Goal: Use online tool/utility: Utilize a website feature to perform a specific function

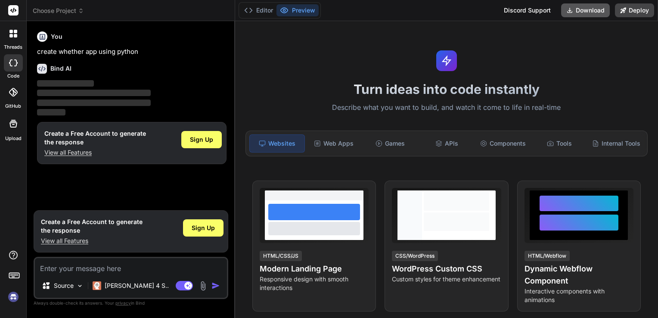
click at [586, 13] on button "Download" at bounding box center [585, 10] width 49 height 14
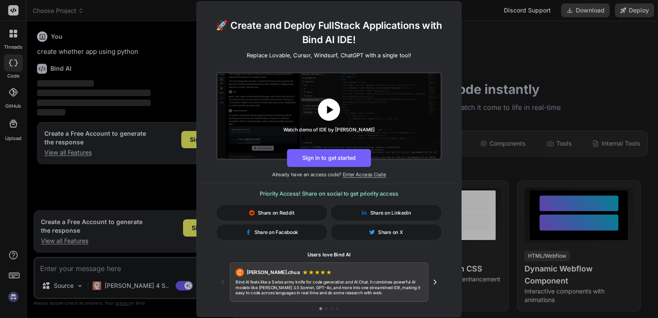
click at [328, 112] on icon at bounding box center [330, 110] width 6 height 8
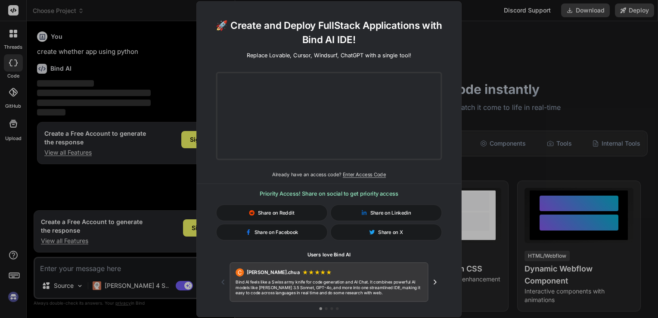
type textarea "x"
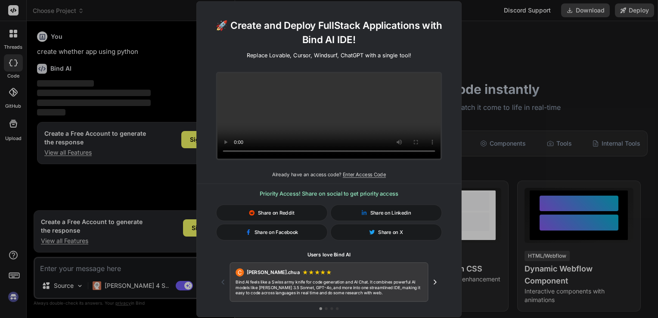
click at [477, 45] on div "🚀 Create and Deploy FullStack Applications with Bind AI IDE! Replace Lovable, C…" at bounding box center [329, 159] width 658 height 318
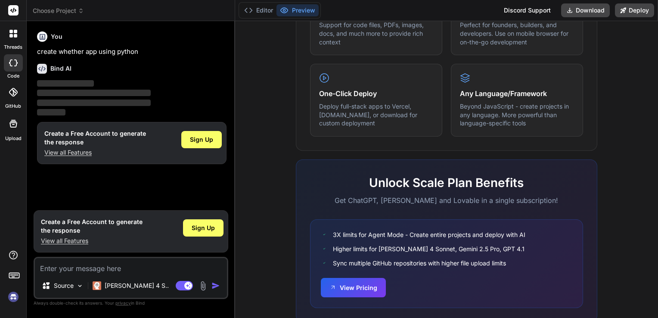
scroll to position [522, 0]
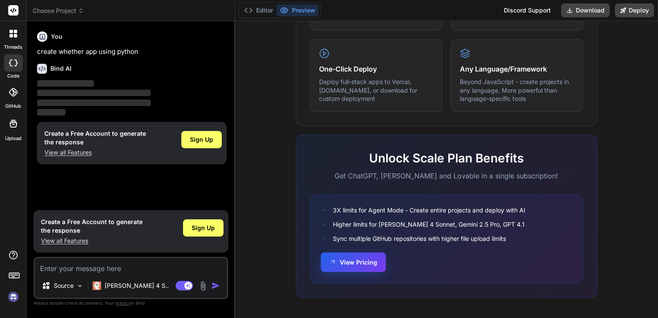
click at [351, 263] on button "View Pricing" at bounding box center [353, 261] width 65 height 19
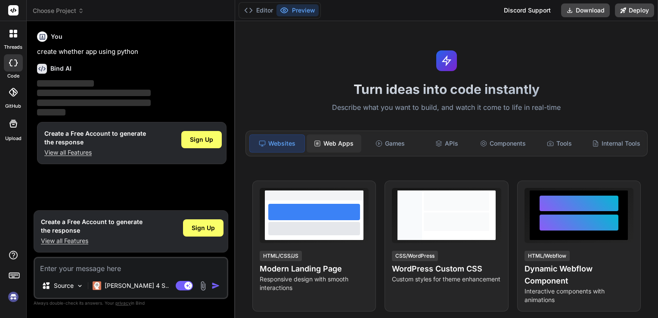
click at [338, 147] on div "Web Apps" at bounding box center [334, 143] width 55 height 18
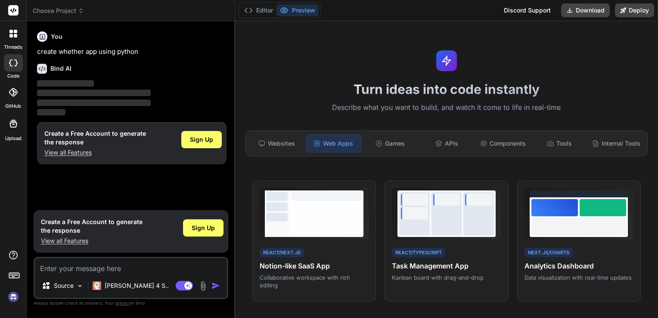
click at [302, 8] on button "Preview" at bounding box center [298, 10] width 42 height 12
click at [306, 10] on button "Preview" at bounding box center [298, 10] width 42 height 12
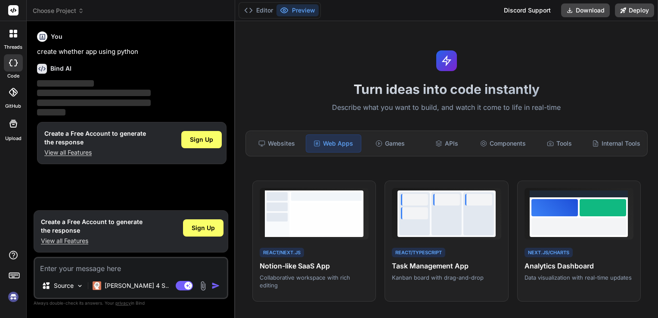
click at [306, 10] on button "Preview" at bounding box center [298, 10] width 42 height 12
click at [308, 11] on button "Preview" at bounding box center [298, 10] width 42 height 12
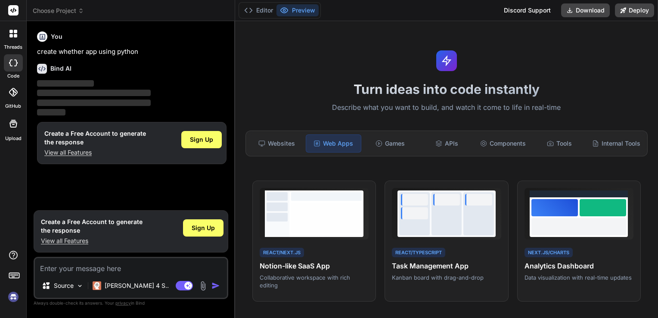
click at [308, 11] on button "Preview" at bounding box center [298, 10] width 42 height 12
click at [17, 65] on div at bounding box center [13, 62] width 19 height 17
click at [14, 65] on icon at bounding box center [13, 62] width 9 height 7
type textarea "x"
click at [9, 122] on icon at bounding box center [13, 123] width 10 height 10
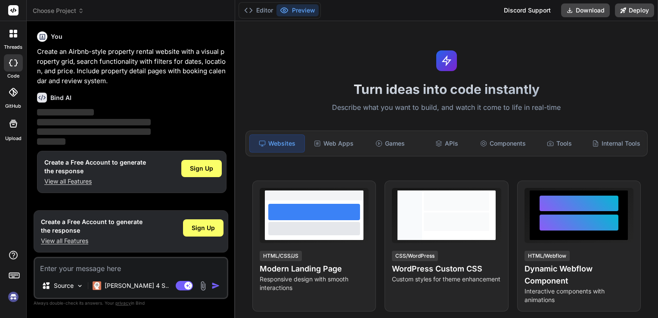
type textarea "x"
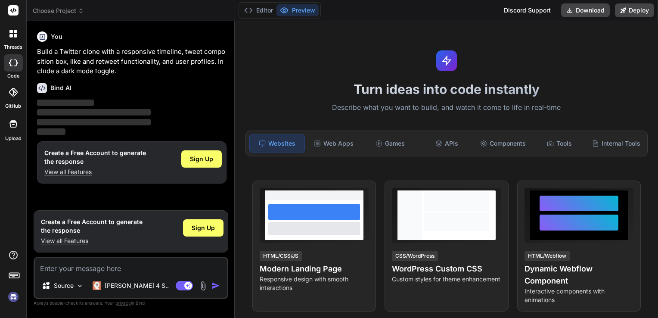
type textarea "x"
